Goal: Find specific page/section

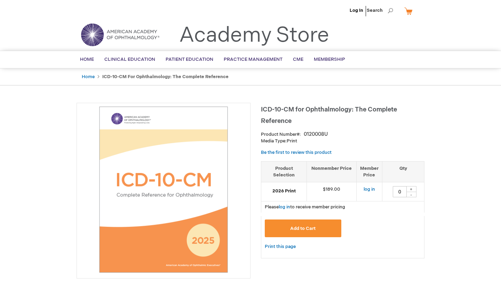
click at [191, 197] on img at bounding box center [163, 190] width 166 height 166
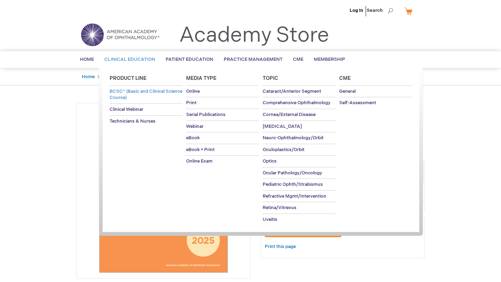
click at [139, 94] on span "BCSC® (Basic and Clinical Science Course)" at bounding box center [146, 95] width 73 height 12
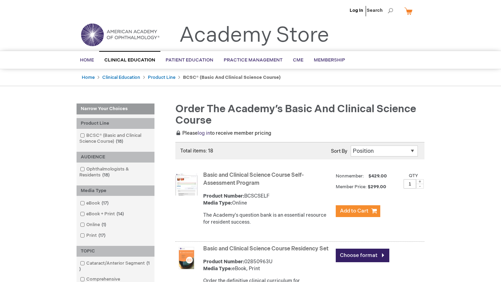
click at [204, 131] on link "log in" at bounding box center [203, 133] width 13 height 6
